Goal: Find specific page/section: Find specific page/section

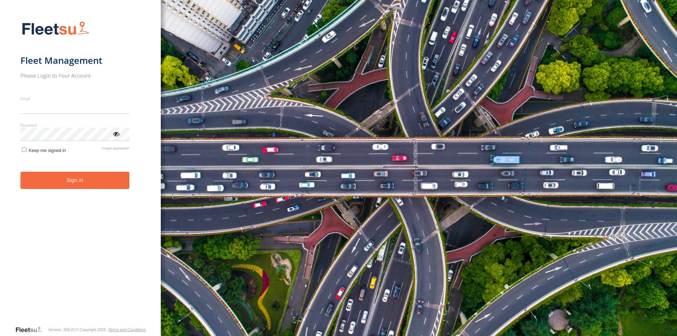
type input "**********"
click at [54, 186] on button "Sign in" at bounding box center [74, 180] width 109 height 17
